Goal: Use online tool/utility: Utilize a website feature to perform a specific function

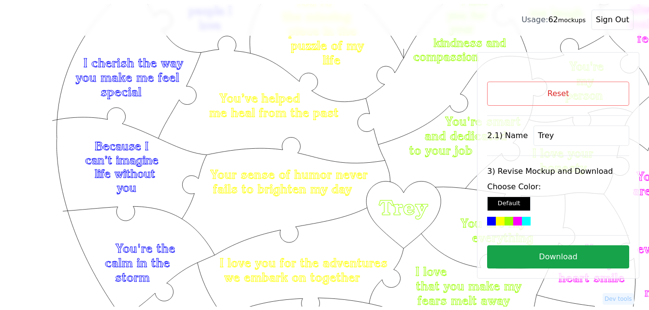
scroll to position [97, 0]
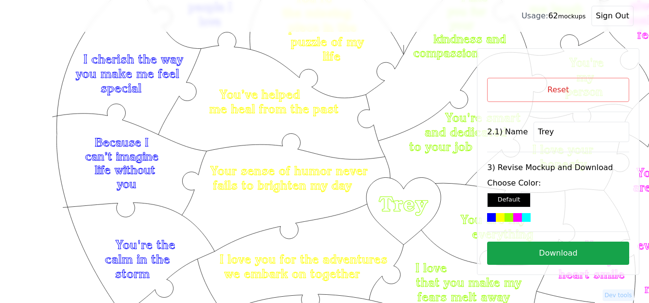
click at [544, 94] on button "Reset" at bounding box center [558, 90] width 142 height 24
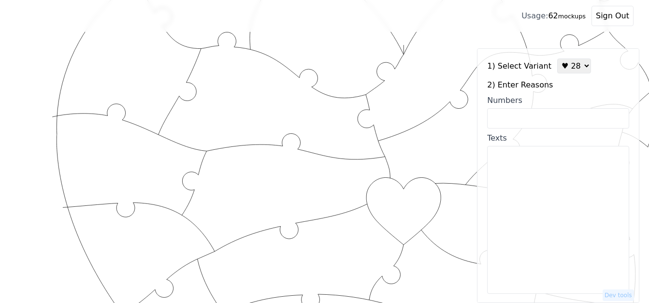
click at [572, 66] on select "♥ 12 ♥ 18 ♥ 28 ♥ 40 ♥ 50 ♥ 60 ♥ 70" at bounding box center [574, 65] width 34 height 15
select select "1"
click at [557, 58] on select "♥ 12 ♥ 18 ♥ 28 ♥ 40 ♥ 50 ♥ 60 ♥ 70" at bounding box center [574, 65] width 34 height 15
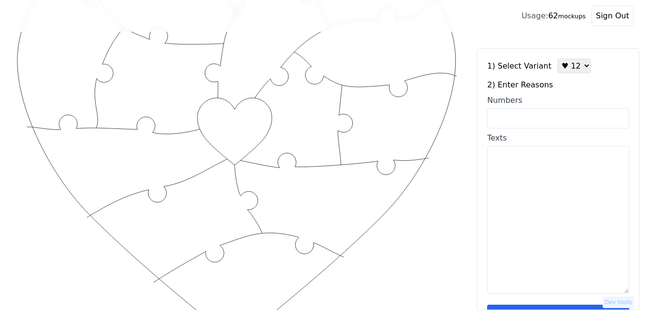
click at [539, 193] on textarea "Texts" at bounding box center [558, 220] width 142 height 148
paste textarea "Your love makes me a better man. Your soft heart is perfectly made puzzle piece…"
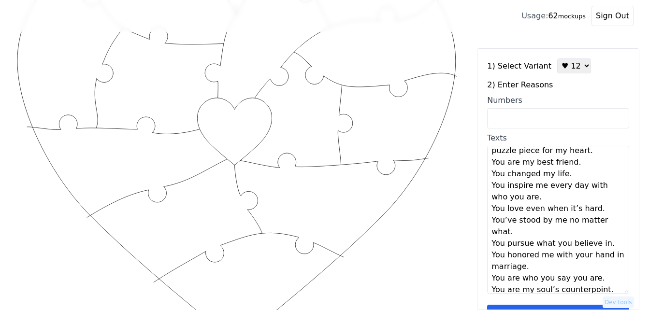
scroll to position [0, 0]
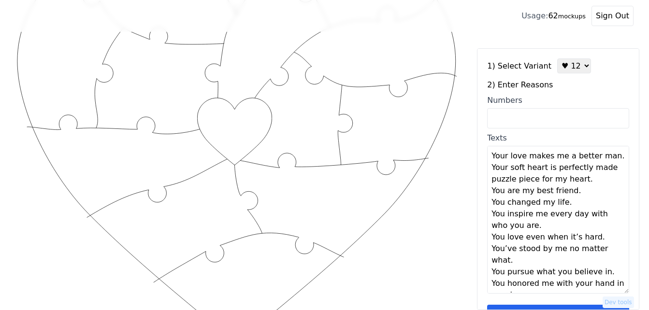
click at [611, 158] on textarea "Your love makes me a better man. Your soft heart is perfectly made puzzle piece…" at bounding box center [558, 220] width 142 height 148
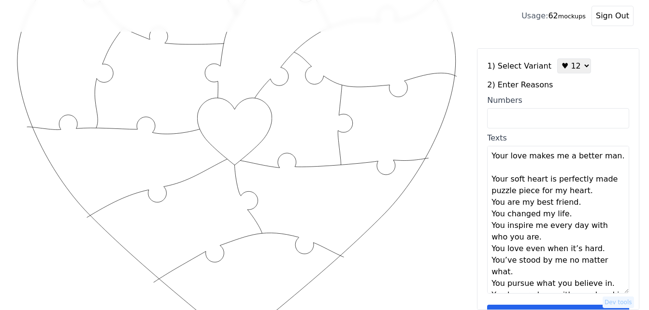
click at [583, 193] on textarea "Your love makes me a better man. Your soft heart is perfectly made puzzle piece…" at bounding box center [558, 220] width 142 height 148
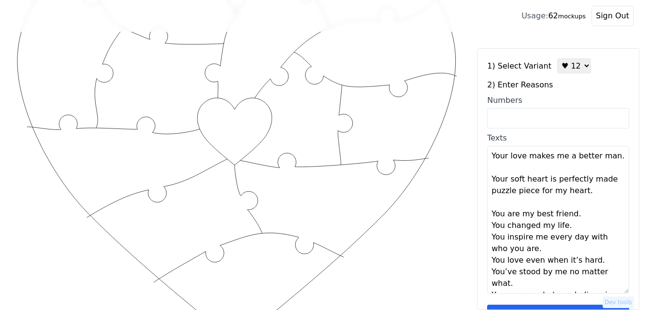
click at [579, 212] on textarea "Your love makes me a better man. Your soft heart is perfectly made puzzle piece…" at bounding box center [558, 220] width 142 height 148
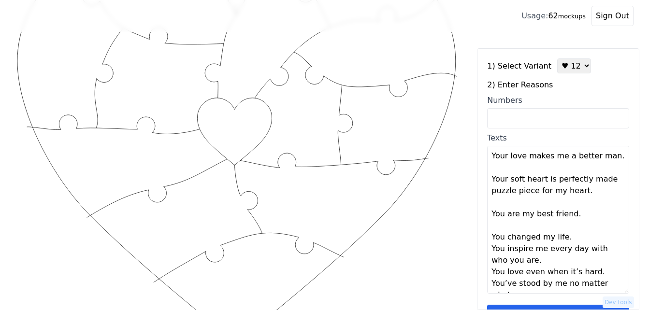
click at [575, 240] on textarea "Your love makes me a better man. Your soft heart is perfectly made puzzle piece…" at bounding box center [558, 220] width 142 height 148
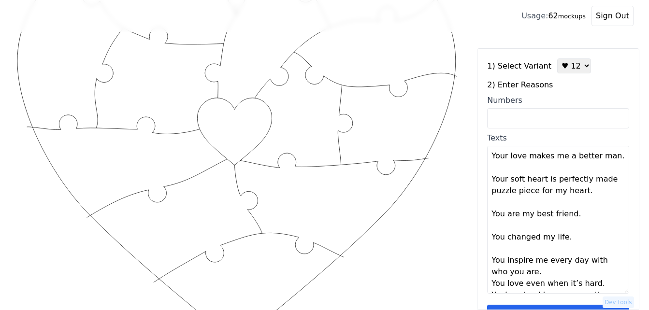
click at [533, 273] on textarea "Your love makes me a better man. Your soft heart is perfectly made puzzle piece…" at bounding box center [558, 220] width 142 height 148
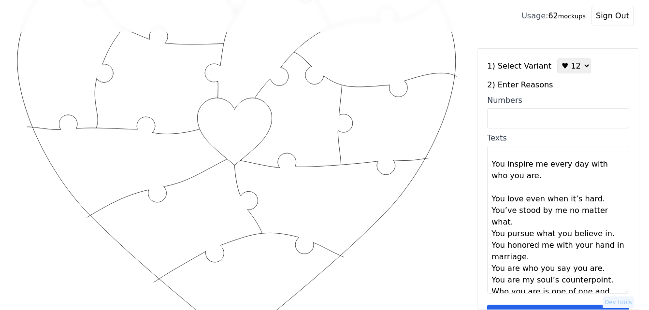
scroll to position [97, 0]
click at [602, 198] on textarea "Your love makes me a better man. Your soft heart is perfectly made puzzle piece…" at bounding box center [558, 220] width 142 height 148
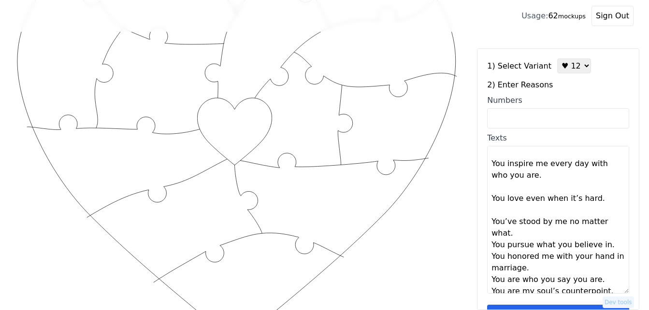
click at [531, 231] on textarea "Your love makes me a better man. Your soft heart is perfectly made puzzle piece…" at bounding box center [558, 220] width 142 height 148
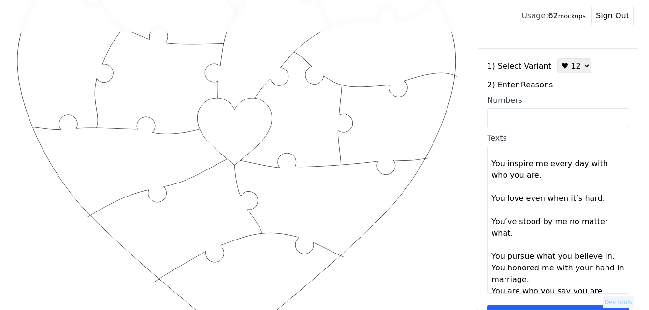
click at [607, 256] on textarea "Your love makes me a better man. Your soft heart is perfectly made puzzle piece…" at bounding box center [558, 220] width 142 height 148
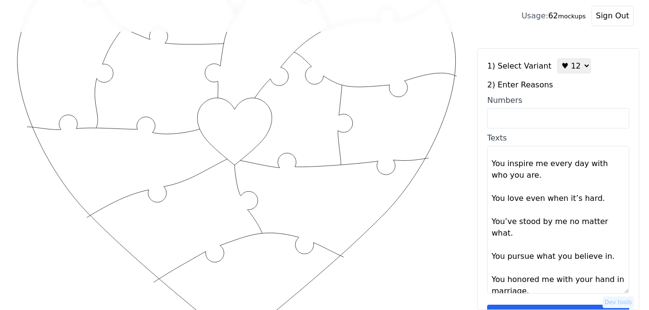
scroll to position [145, 0]
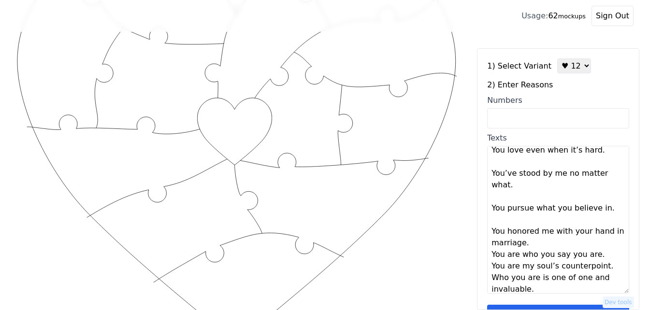
click at [542, 243] on textarea "Your love makes me a better man. Your soft heart is perfectly made puzzle piece…" at bounding box center [558, 220] width 142 height 148
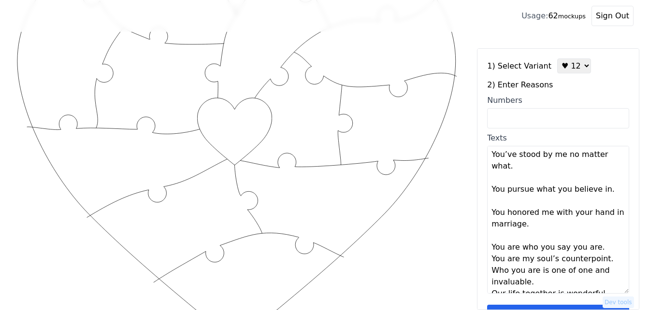
scroll to position [174, 0]
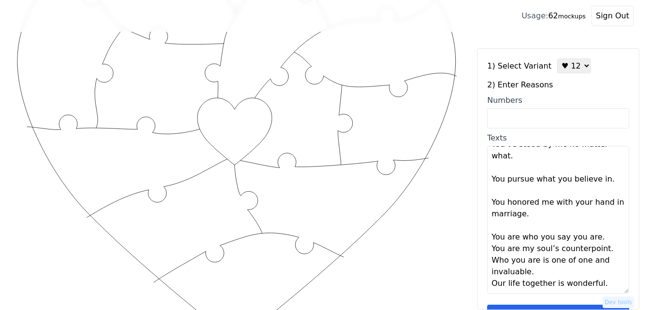
click at [600, 240] on textarea "Your love makes me a better man. Your soft heart is perfectly made puzzle piece…" at bounding box center [558, 220] width 142 height 148
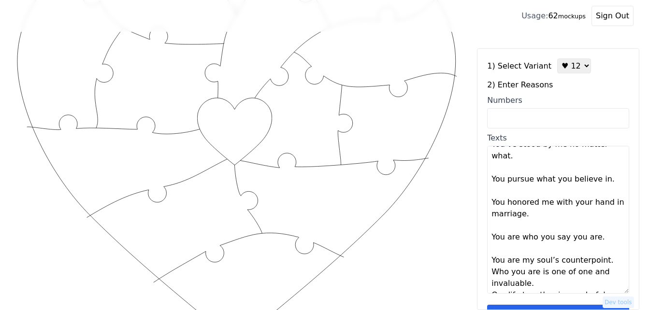
click at [607, 259] on textarea "Your love makes me a better man. Your soft heart is perfectly made puzzle piece…" at bounding box center [558, 220] width 142 height 148
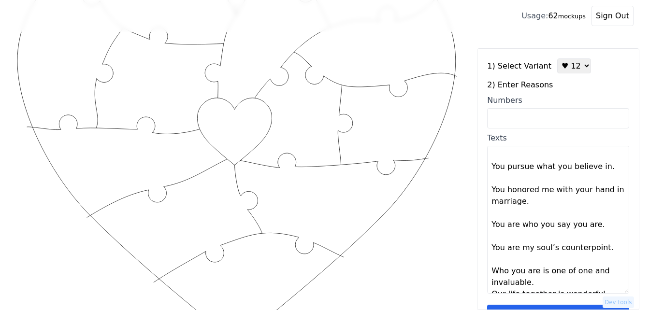
scroll to position [197, 0]
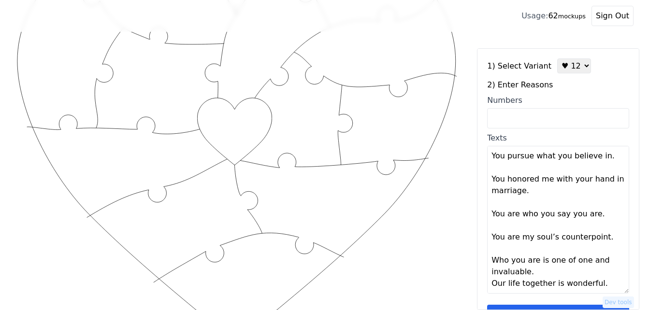
click at [532, 272] on textarea "Your love makes me a better man. Your soft heart is perfectly made puzzle piece…" at bounding box center [558, 220] width 142 height 148
type textarea "Your love makes me a better man Your soft heart is perfectly made puzzle piece …"
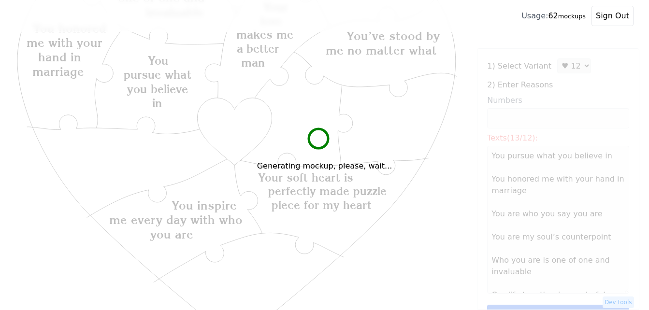
scroll to position [145, 0]
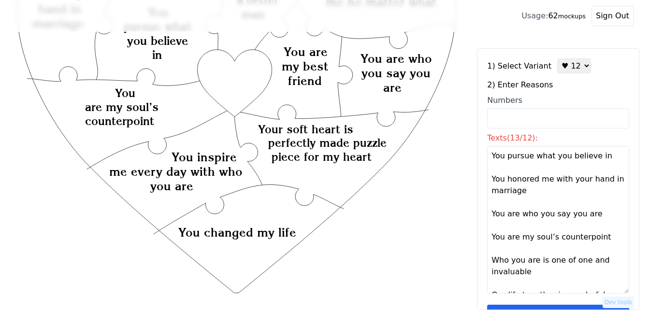
click at [589, 302] on button "Save reasons" at bounding box center [558, 316] width 142 height 23
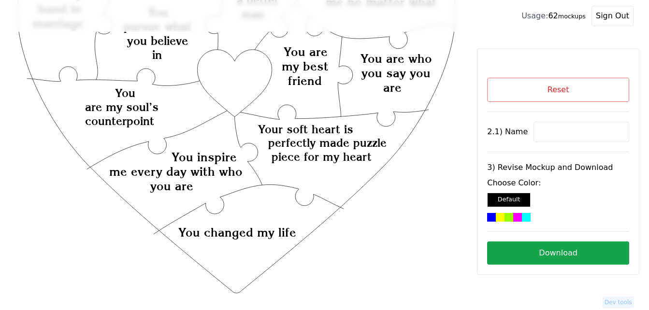
click at [554, 127] on input at bounding box center [581, 132] width 96 height 20
paste input "Kait"
type input "Kait"
click at [229, 78] on icon "Created with Snap Created with Snap Created with Snap Your soft heart is perfec…" at bounding box center [236, 219] width 442 height 644
click at [525, 216] on div at bounding box center [526, 217] width 9 height 9
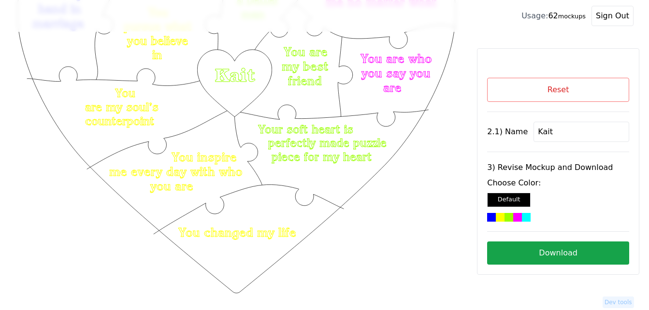
click at [558, 249] on button "Download" at bounding box center [558, 252] width 142 height 23
